Goal: Information Seeking & Learning: Learn about a topic

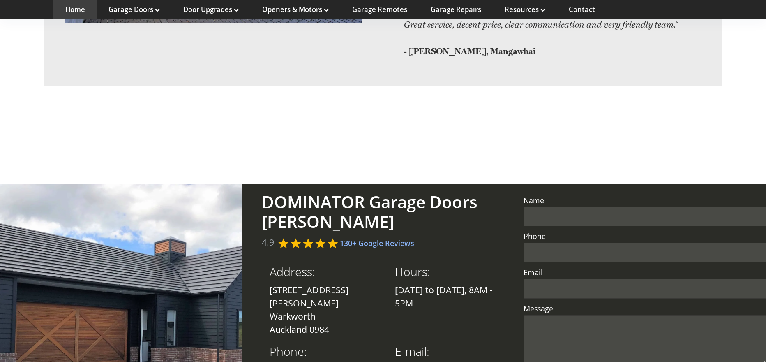
scroll to position [1837, 0]
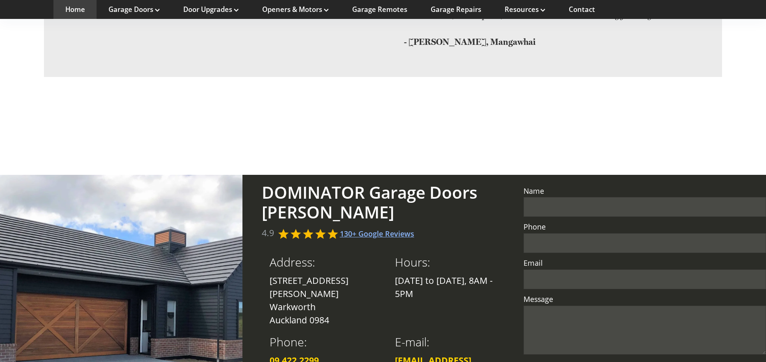
click at [365, 229] on link "130+ Google Reviews" at bounding box center [377, 234] width 74 height 10
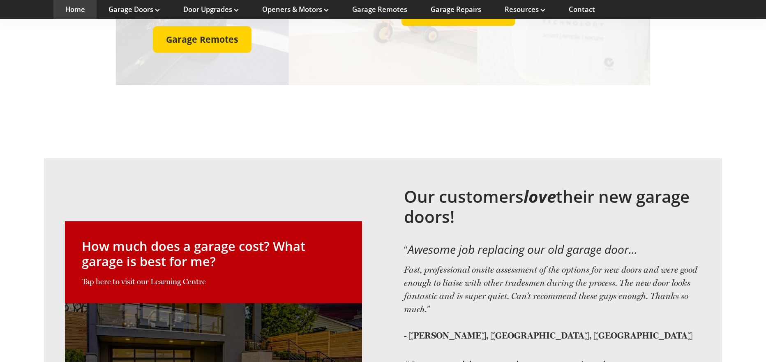
scroll to position [1392, 0]
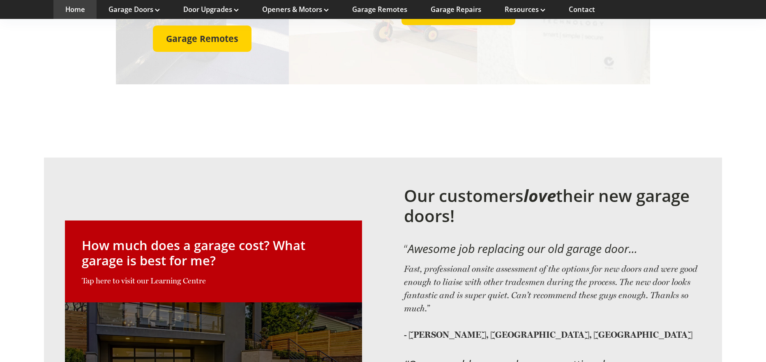
click at [185, 220] on link at bounding box center [214, 339] width 298 height 238
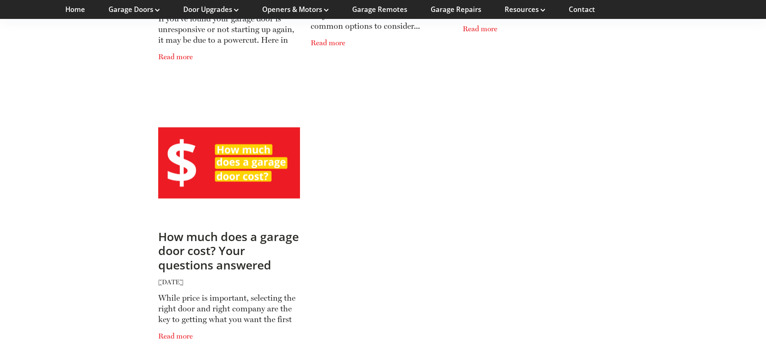
scroll to position [395, 0]
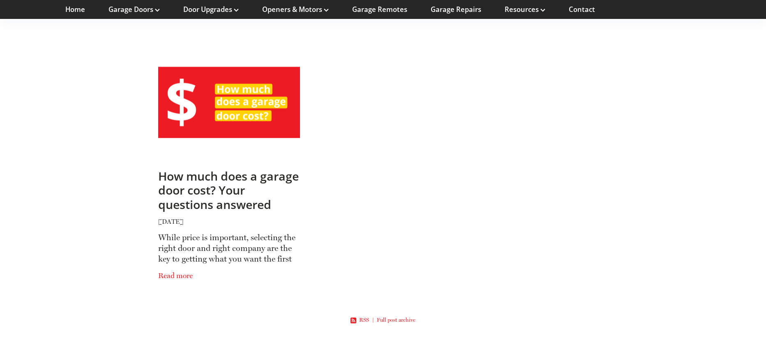
click at [181, 277] on span "Read more" at bounding box center [229, 273] width 142 height 18
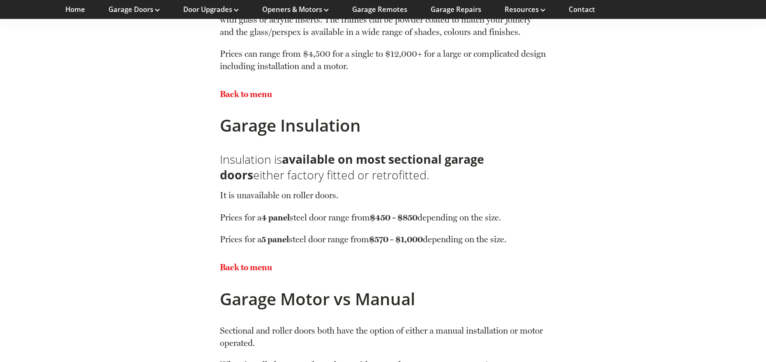
scroll to position [3780, 0]
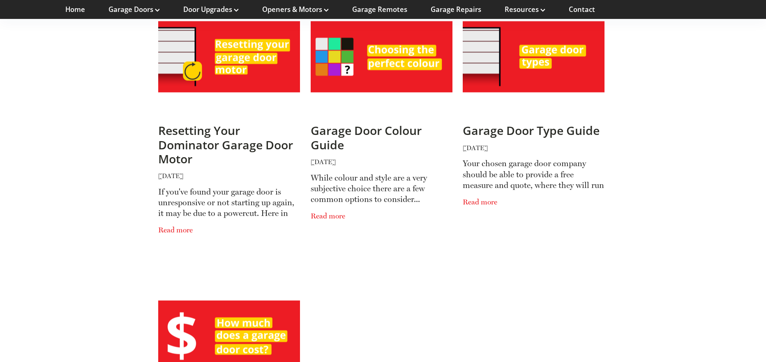
scroll to position [143, 0]
